Goal: Information Seeking & Learning: Learn about a topic

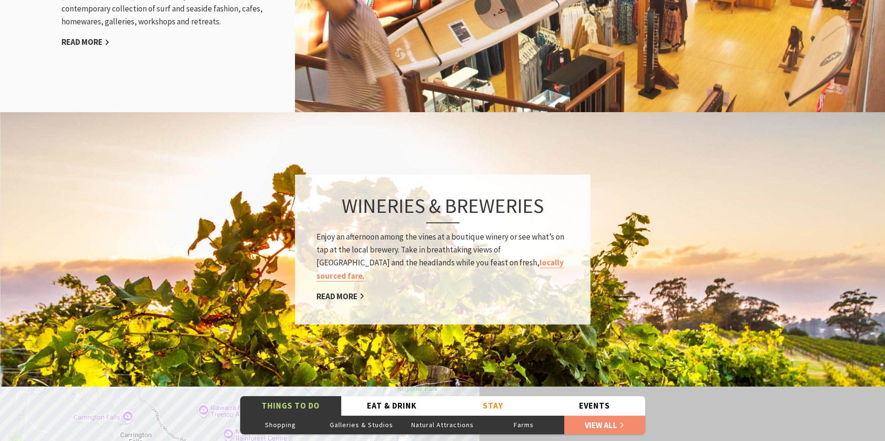
scroll to position [1192, 0]
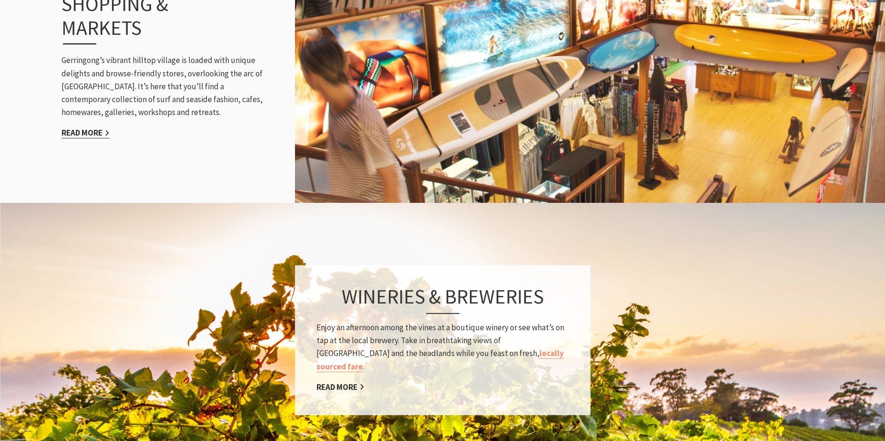
click at [87, 127] on link "Read More" at bounding box center [86, 132] width 48 height 11
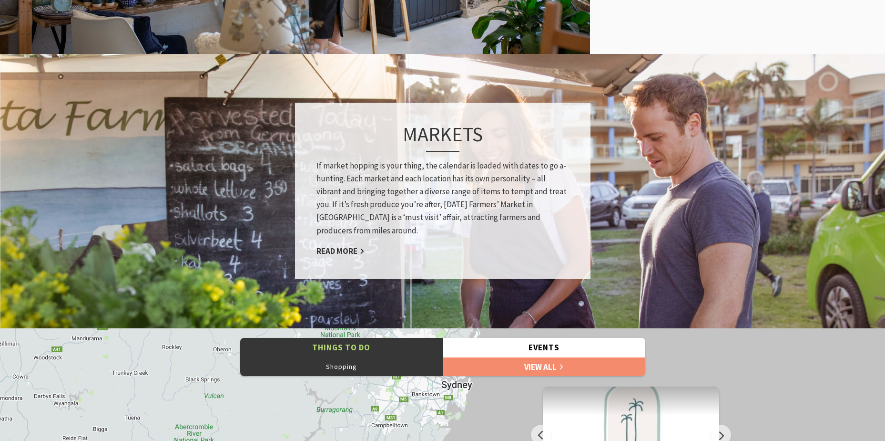
scroll to position [399, 897]
click at [343, 251] on link "Read More" at bounding box center [341, 250] width 48 height 11
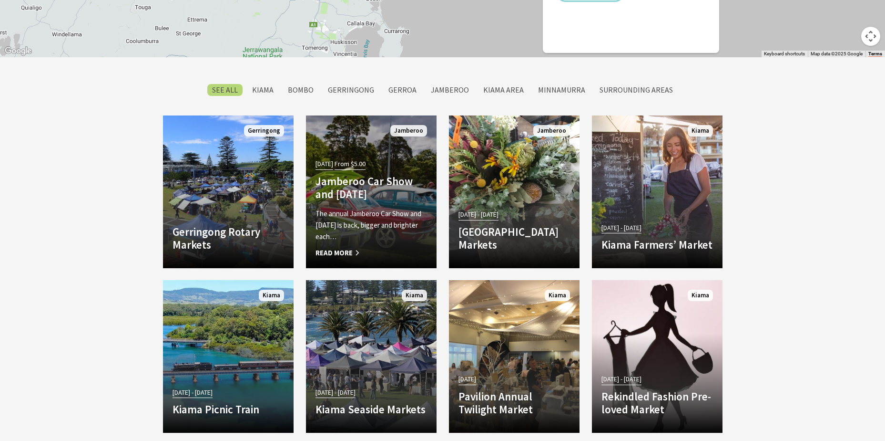
scroll to position [812, 0]
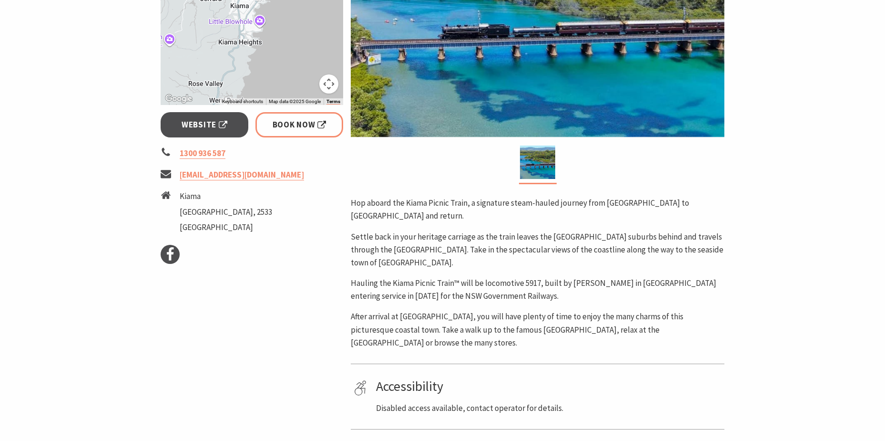
scroll to position [238, 0]
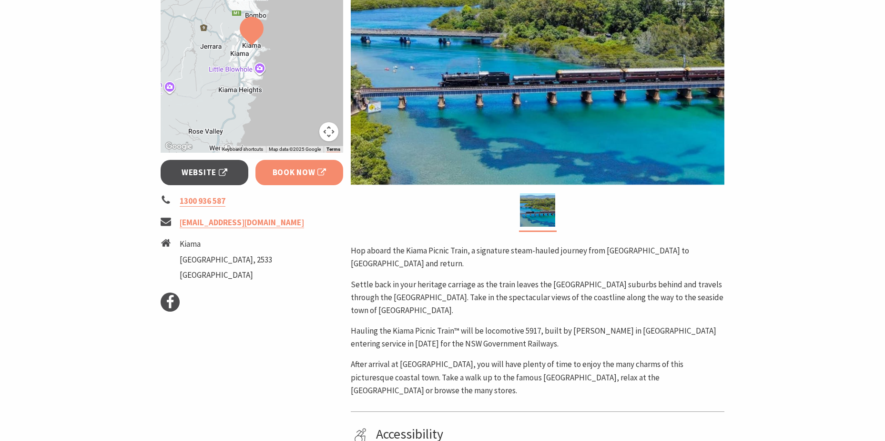
click at [285, 176] on span "Book Now" at bounding box center [300, 172] width 54 height 13
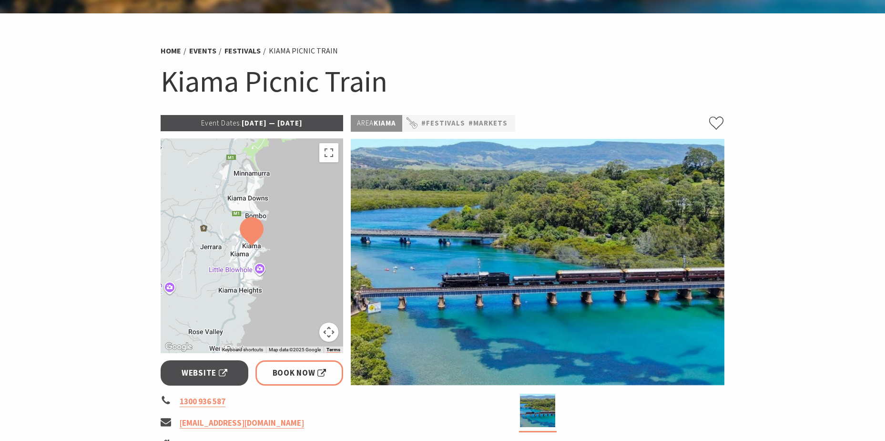
scroll to position [0, 0]
